Goal: Information Seeking & Learning: Learn about a topic

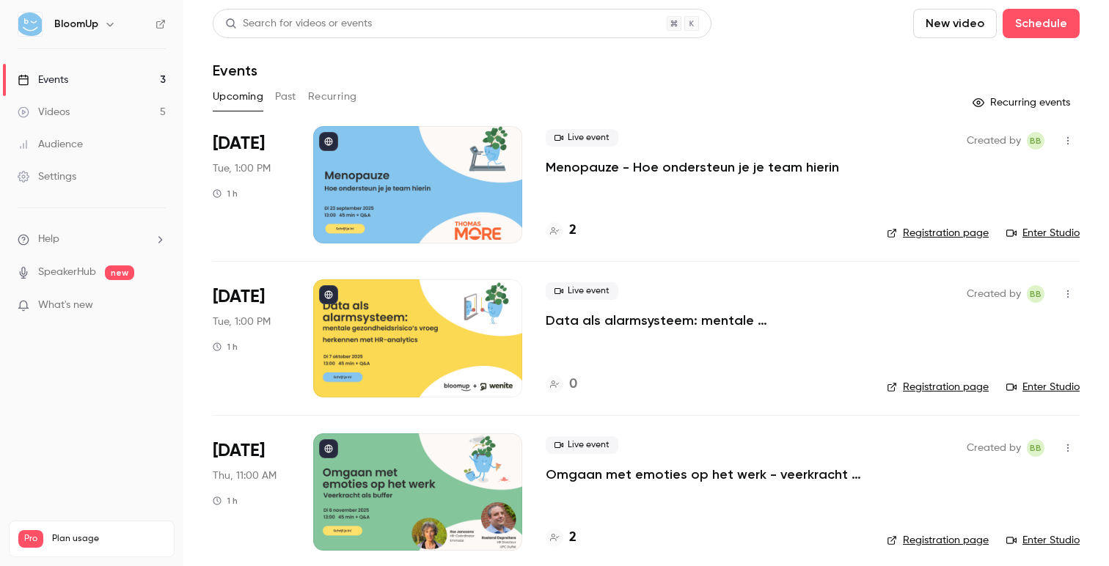
click at [609, 176] on div "Live event Menopauze - Hoe ondersteun je je team hierin 2" at bounding box center [705, 184] width 318 height 117
click at [612, 167] on p "Menopauze - Hoe ondersteun je je team hierin" at bounding box center [692, 167] width 293 height 18
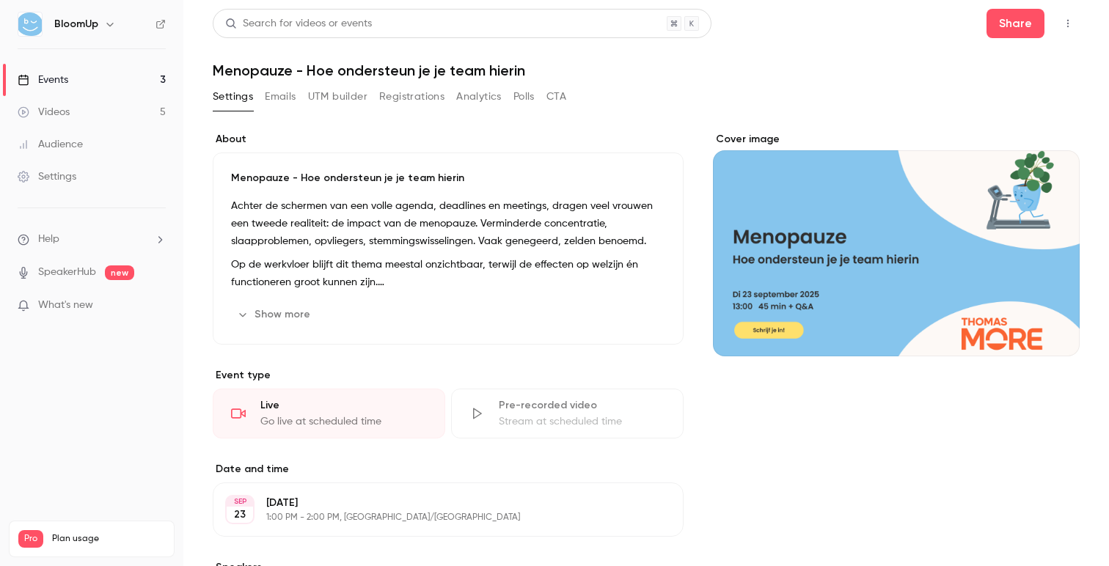
click at [480, 242] on p "Achter de schermen van een volle agenda, deadlines en meetings, dragen veel vro…" at bounding box center [448, 223] width 434 height 53
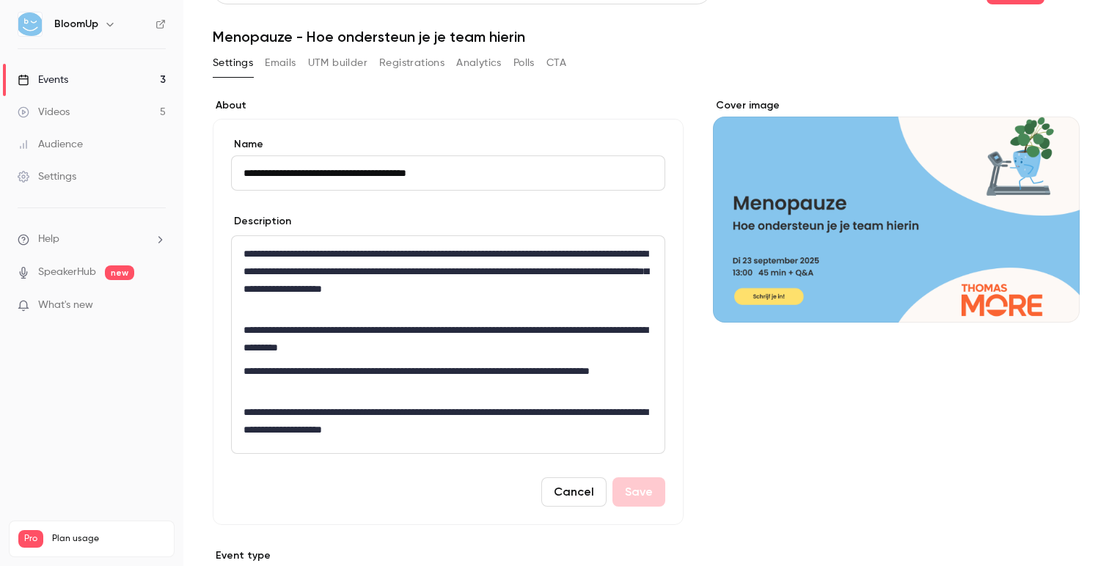
scroll to position [31, 0]
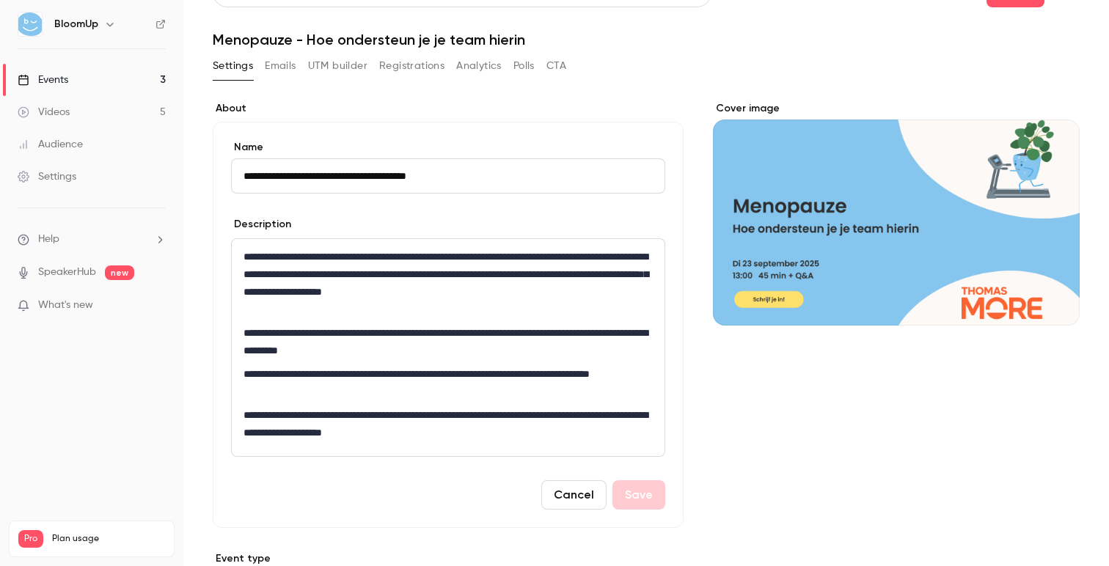
click at [484, 306] on p "**********" at bounding box center [447, 283] width 409 height 70
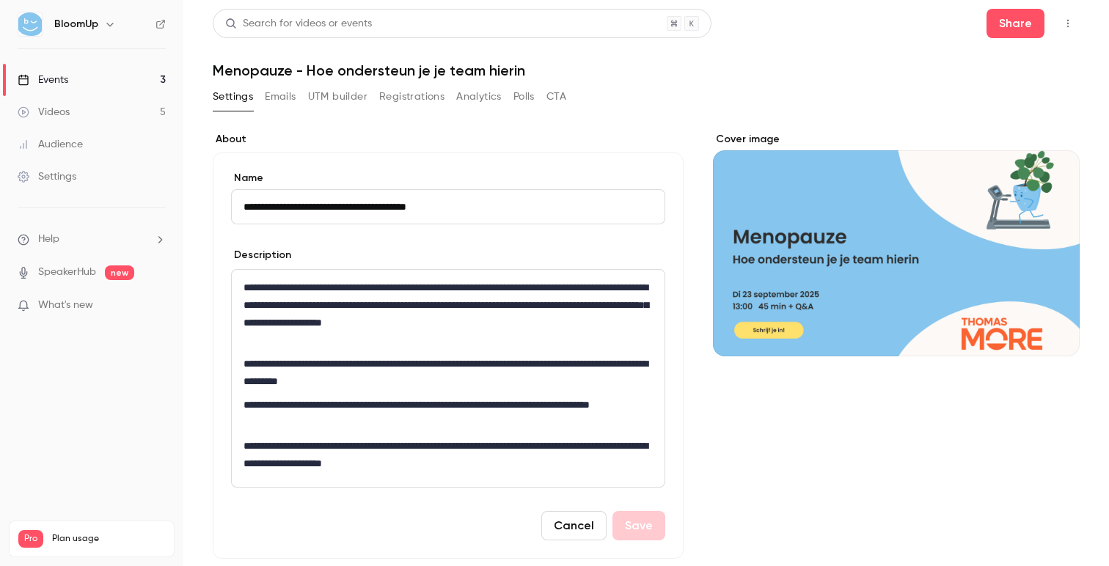
click at [557, 528] on button "Cancel" at bounding box center [573, 525] width 65 height 29
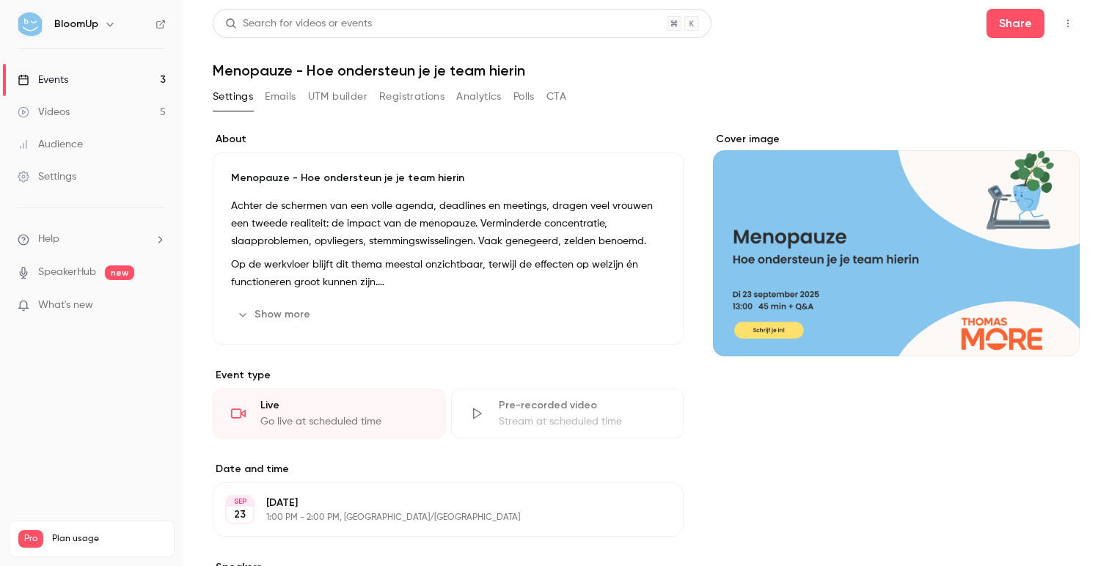
click at [414, 108] on button "Registrations" at bounding box center [411, 96] width 65 height 23
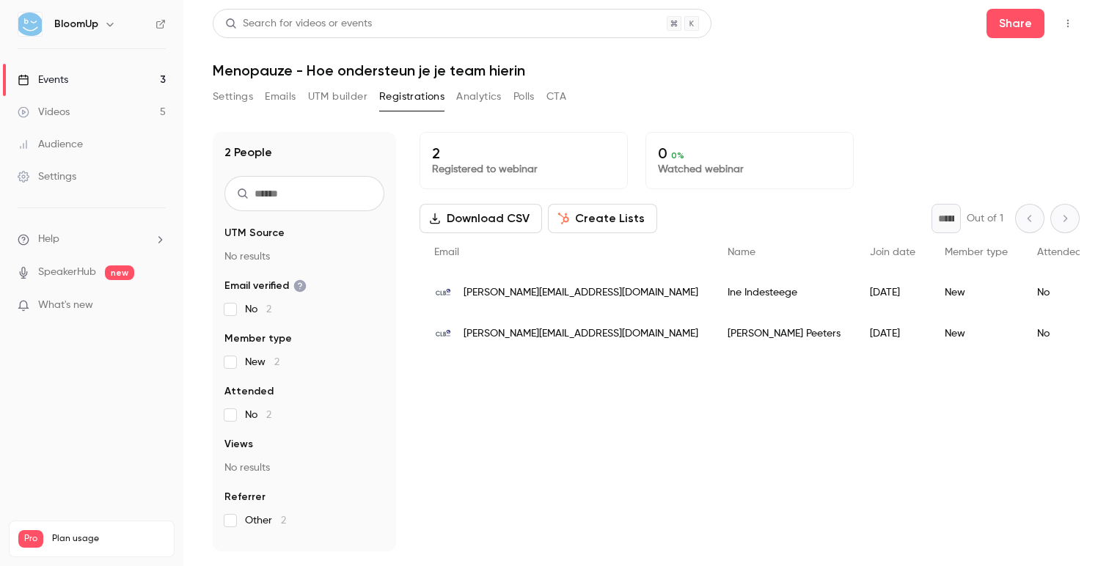
click at [117, 78] on link "Events 3" at bounding box center [91, 80] width 183 height 32
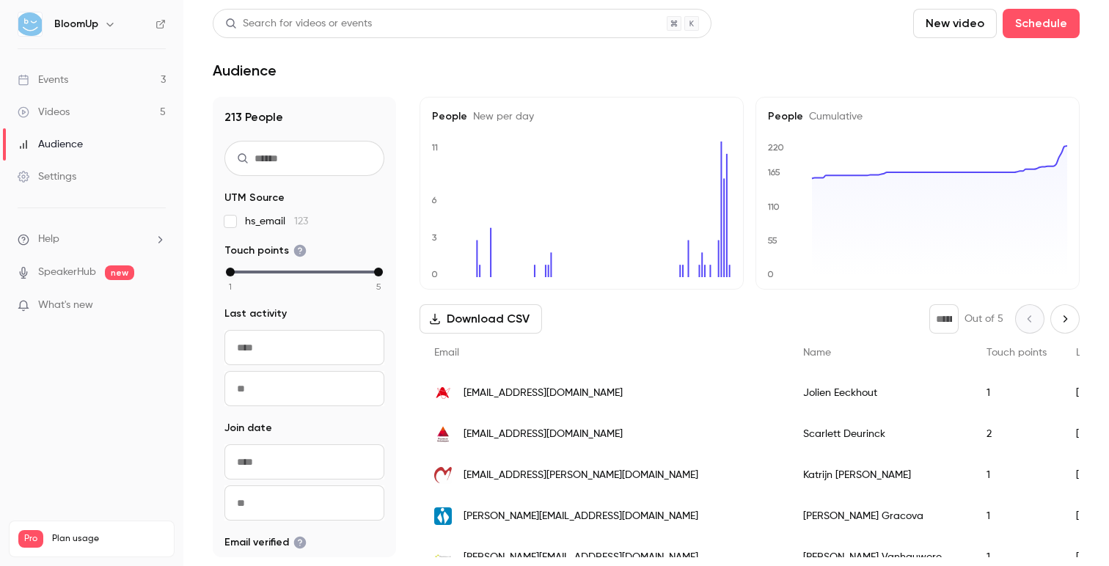
click at [99, 73] on link "Events 3" at bounding box center [91, 80] width 183 height 32
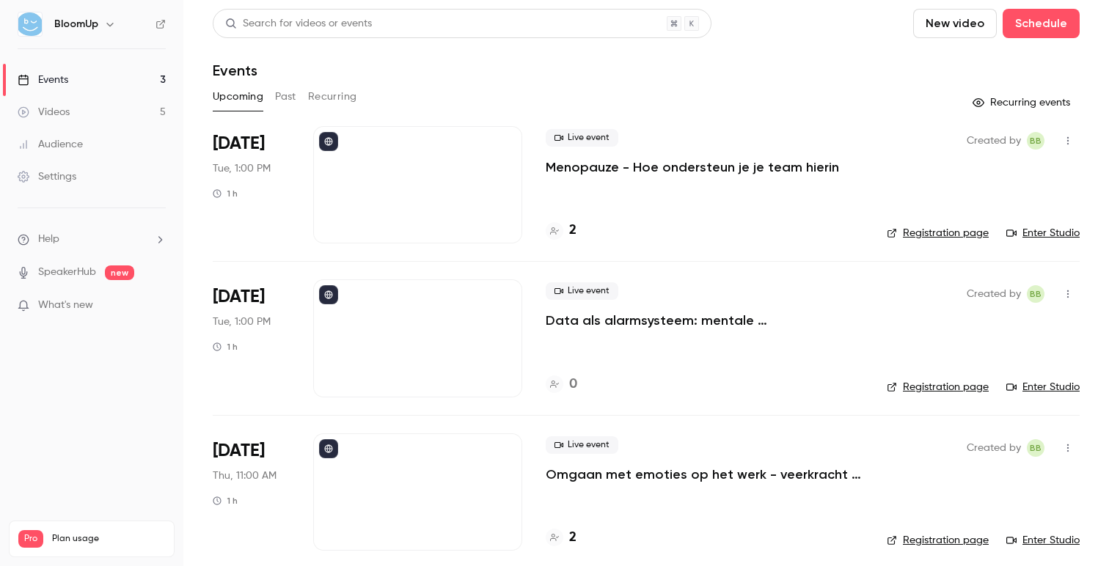
scroll to position [11, 0]
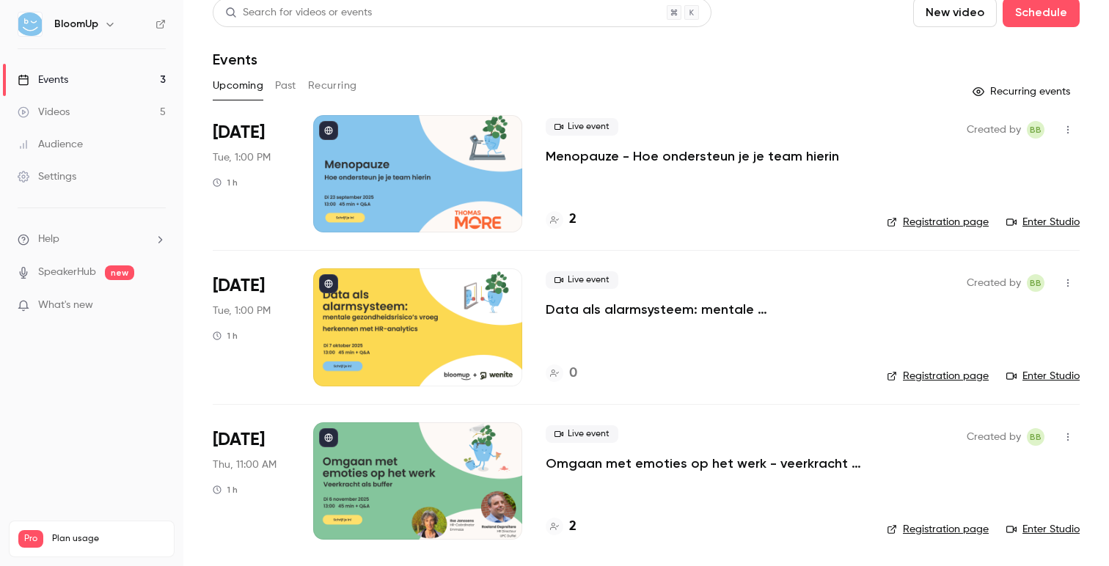
click at [287, 84] on button "Past" at bounding box center [285, 85] width 21 height 23
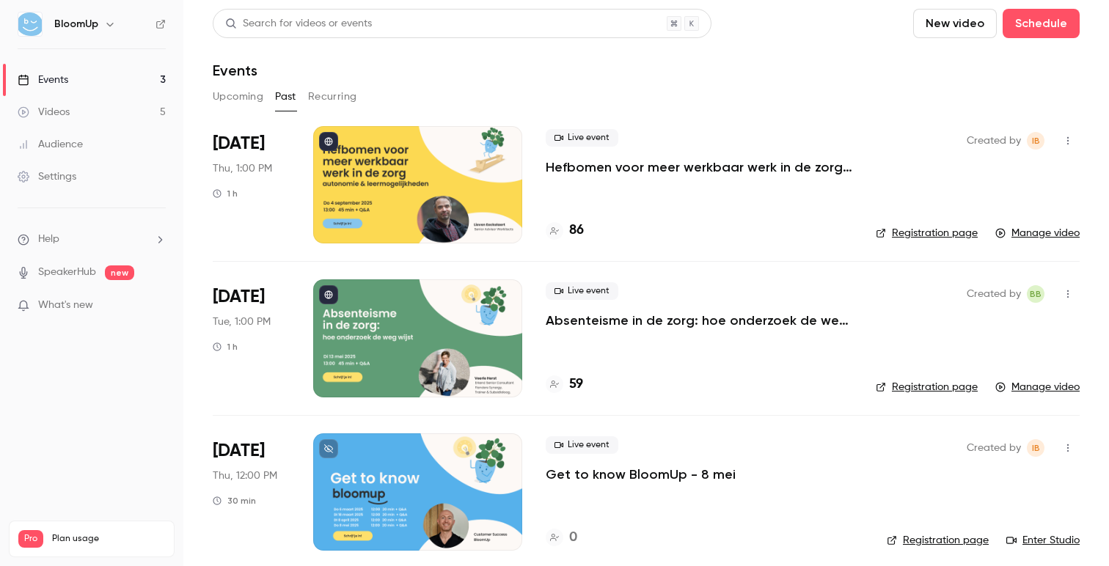
click at [686, 164] on p "Hefbomen voor meer werkbaar werk in de zorg - autonomie & leermogelijkheden" at bounding box center [699, 167] width 307 height 18
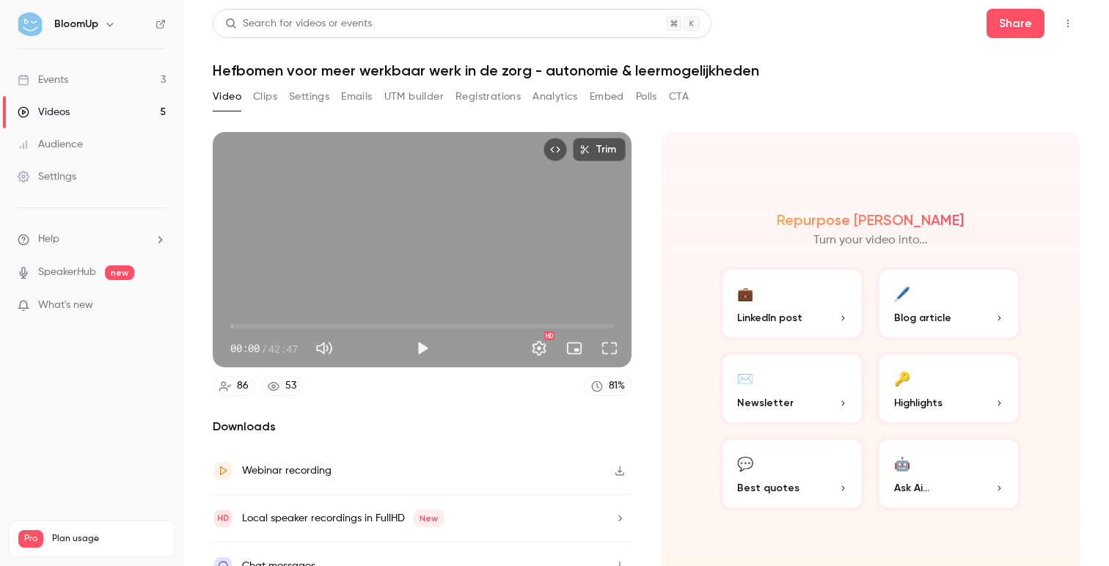
click at [544, 95] on button "Analytics" at bounding box center [554, 96] width 45 height 23
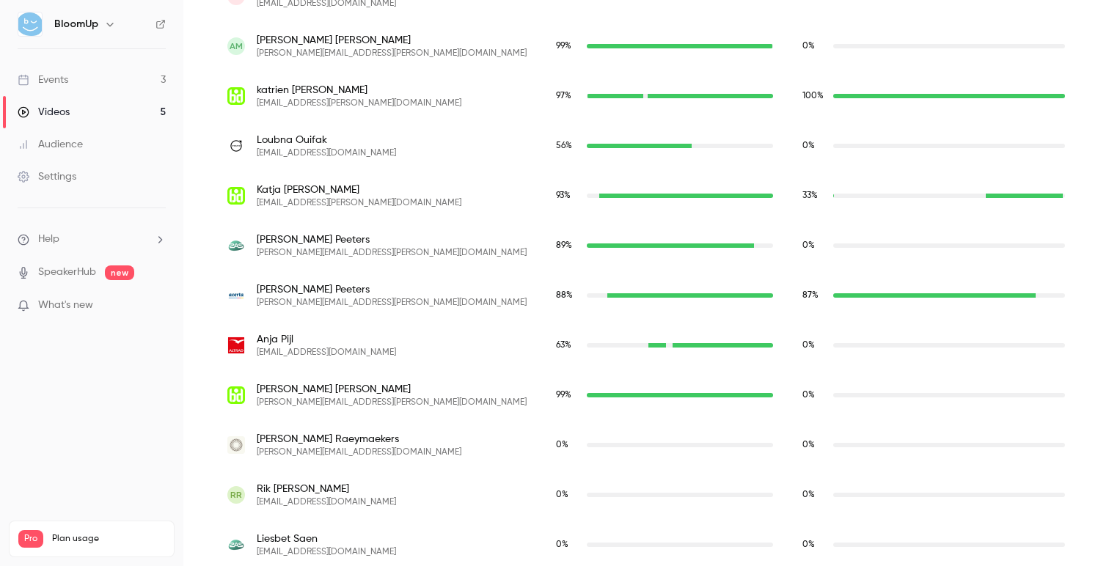
scroll to position [3497, 0]
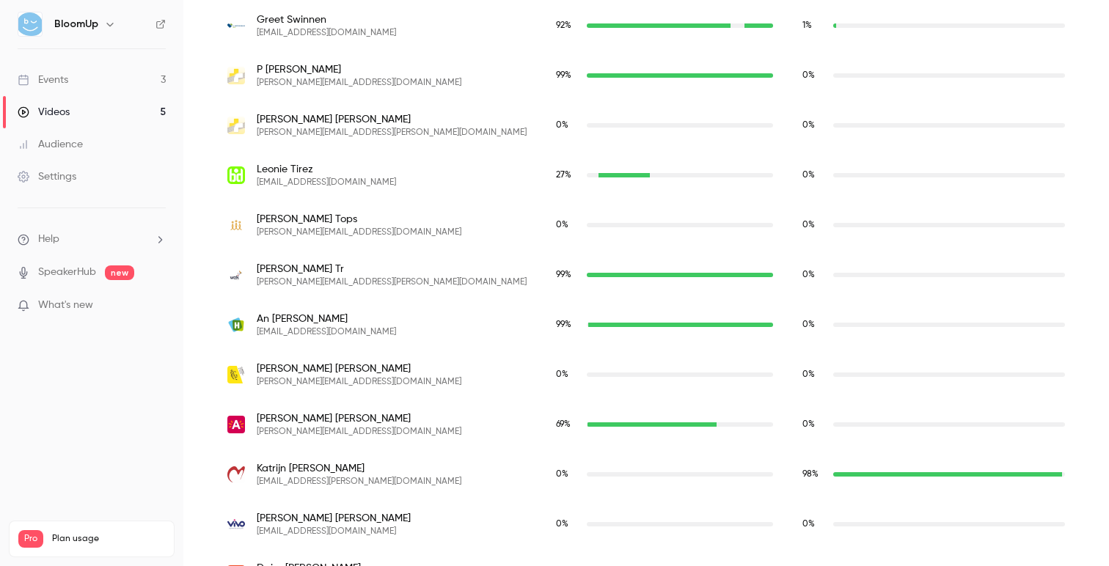
click at [85, 74] on link "Events 3" at bounding box center [91, 80] width 183 height 32
